Goal: Find specific page/section: Find specific page/section

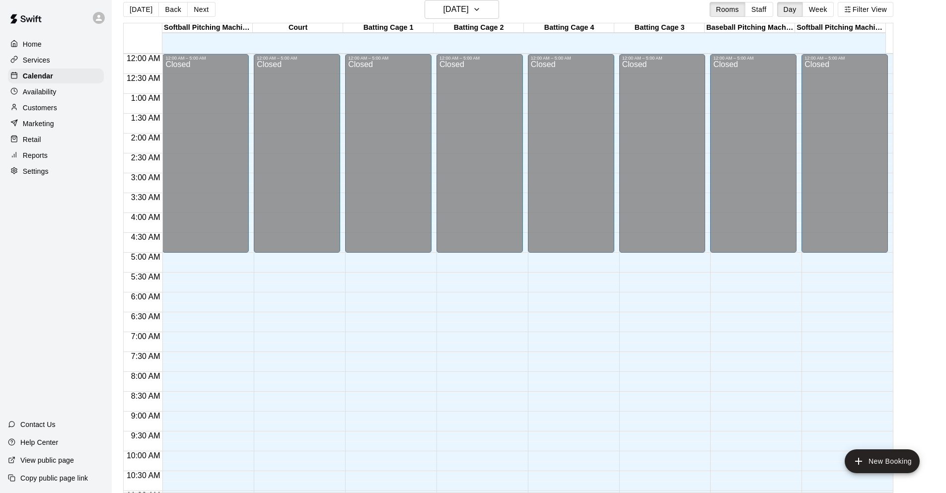
scroll to position [467, 0]
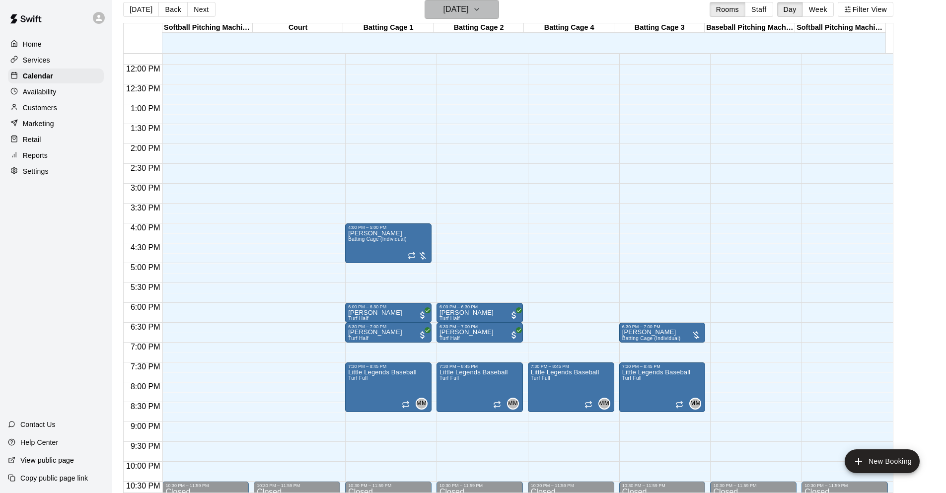
click at [469, 12] on h6 "Tuesday Oct 14" at bounding box center [456, 9] width 25 height 14
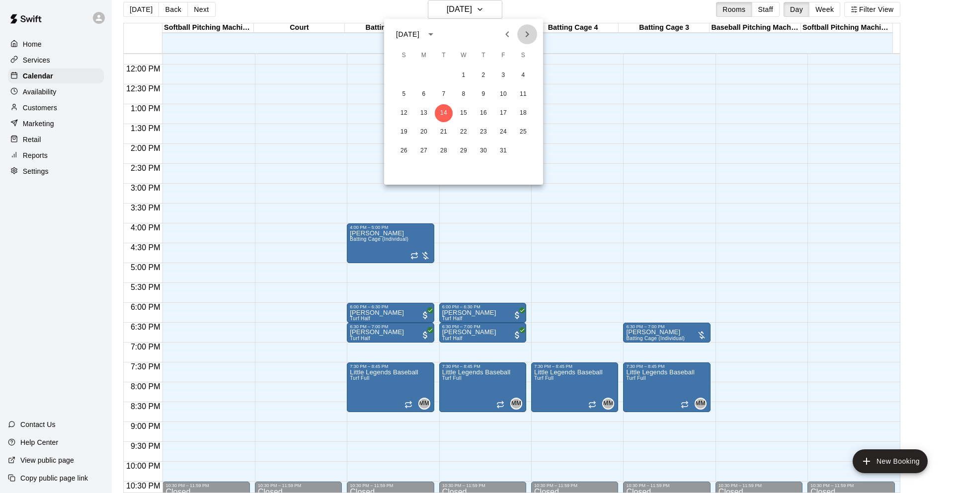
click at [527, 35] on icon "Next month" at bounding box center [527, 34] width 3 height 6
click at [507, 96] on button "7" at bounding box center [503, 94] width 18 height 18
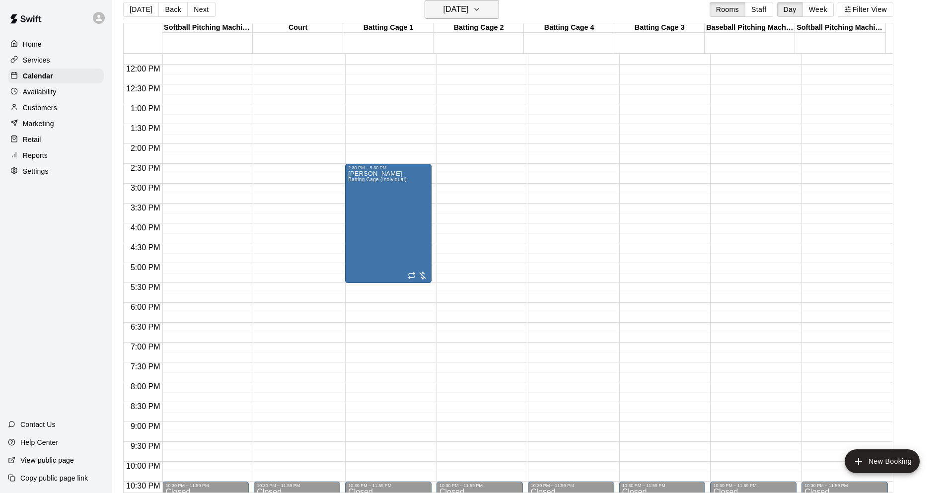
click at [469, 13] on h6 "Friday Nov 07" at bounding box center [456, 9] width 25 height 14
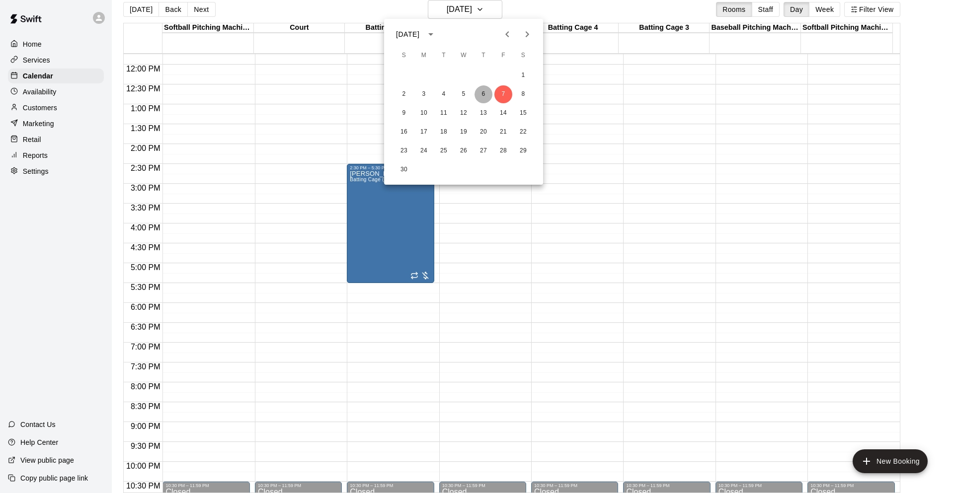
click at [487, 91] on button "6" at bounding box center [483, 94] width 18 height 18
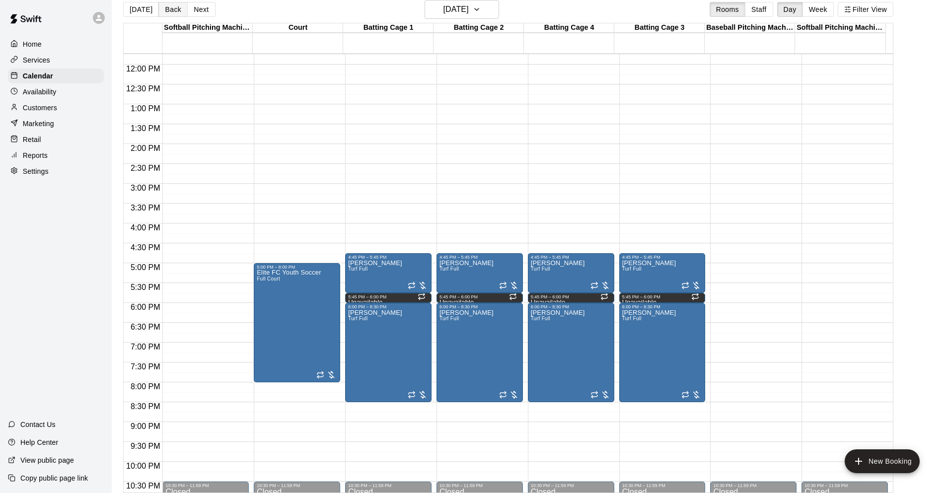
click at [168, 7] on button "Back" at bounding box center [172, 9] width 29 height 15
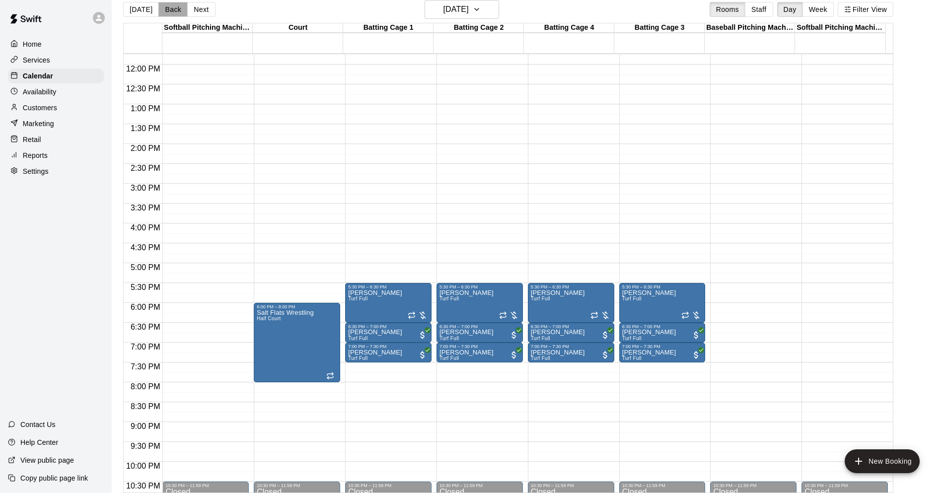
click at [168, 7] on button "Back" at bounding box center [172, 9] width 29 height 15
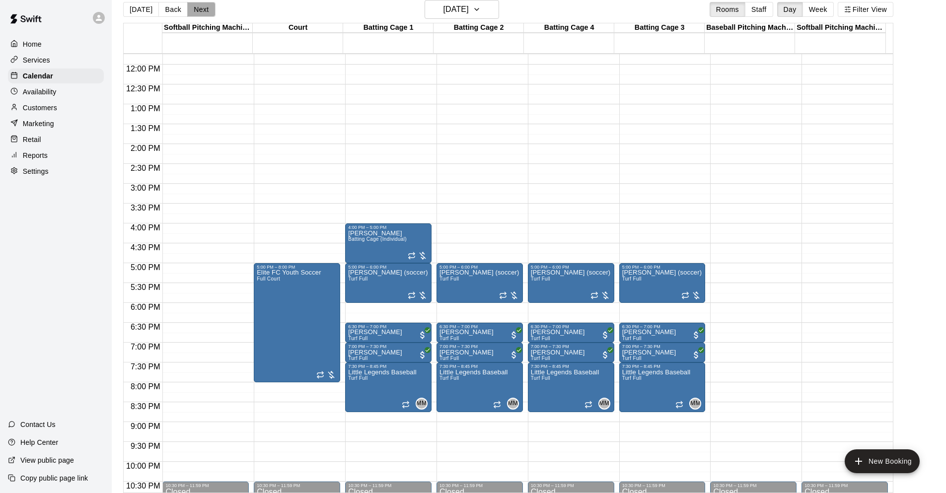
click at [193, 9] on button "Next" at bounding box center [201, 9] width 28 height 15
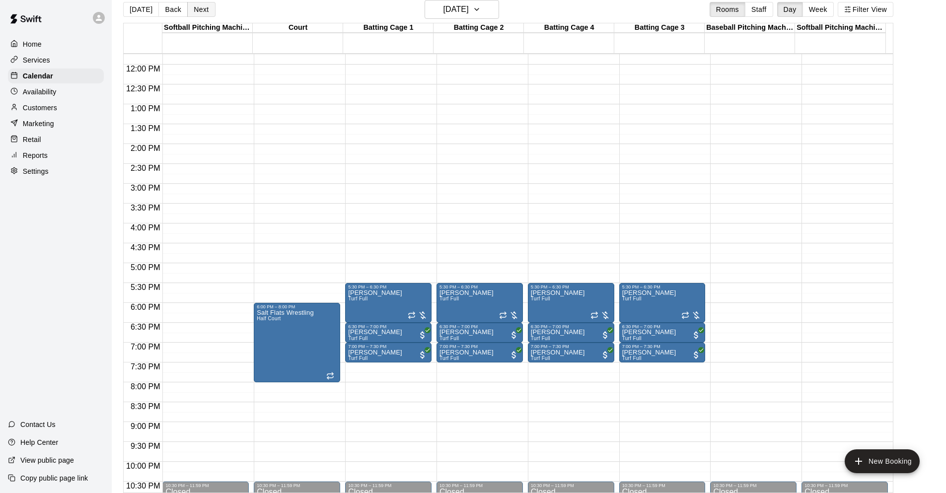
click at [206, 5] on button "Next" at bounding box center [201, 9] width 28 height 15
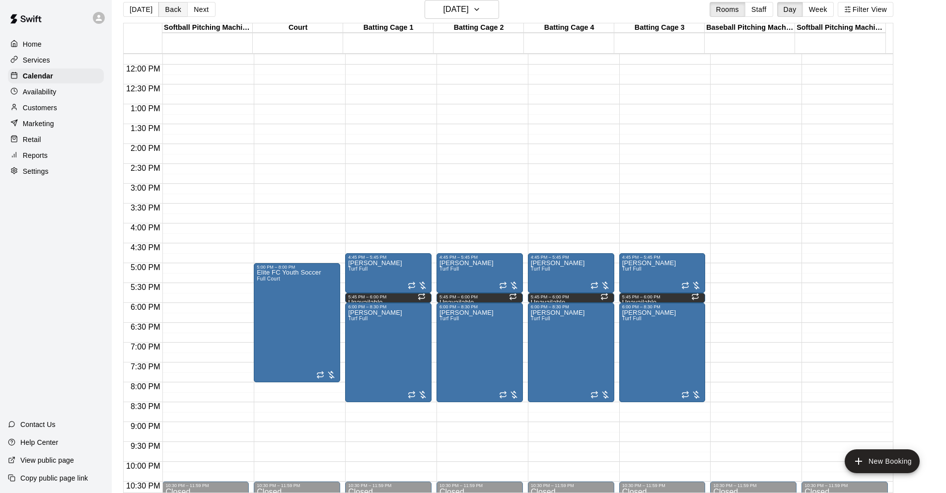
click at [171, 11] on button "Back" at bounding box center [172, 9] width 29 height 15
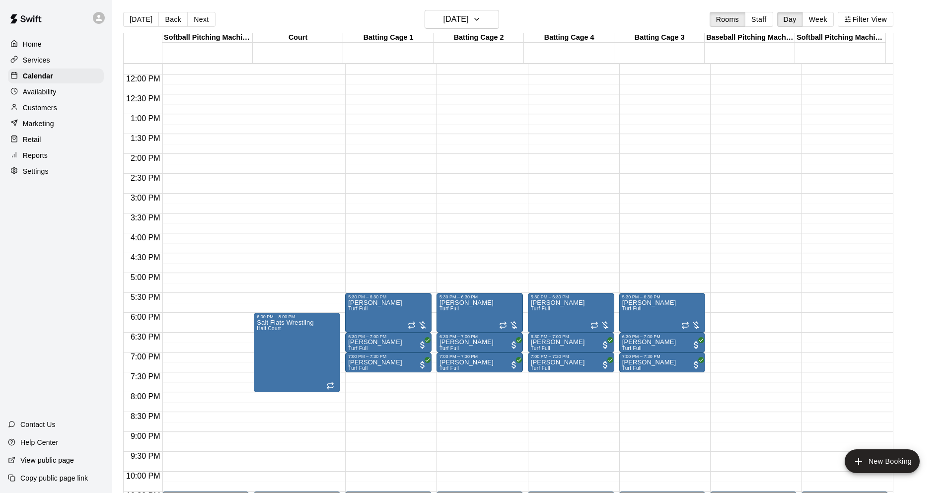
scroll to position [0, 0]
